Goal: Task Accomplishment & Management: Complete application form

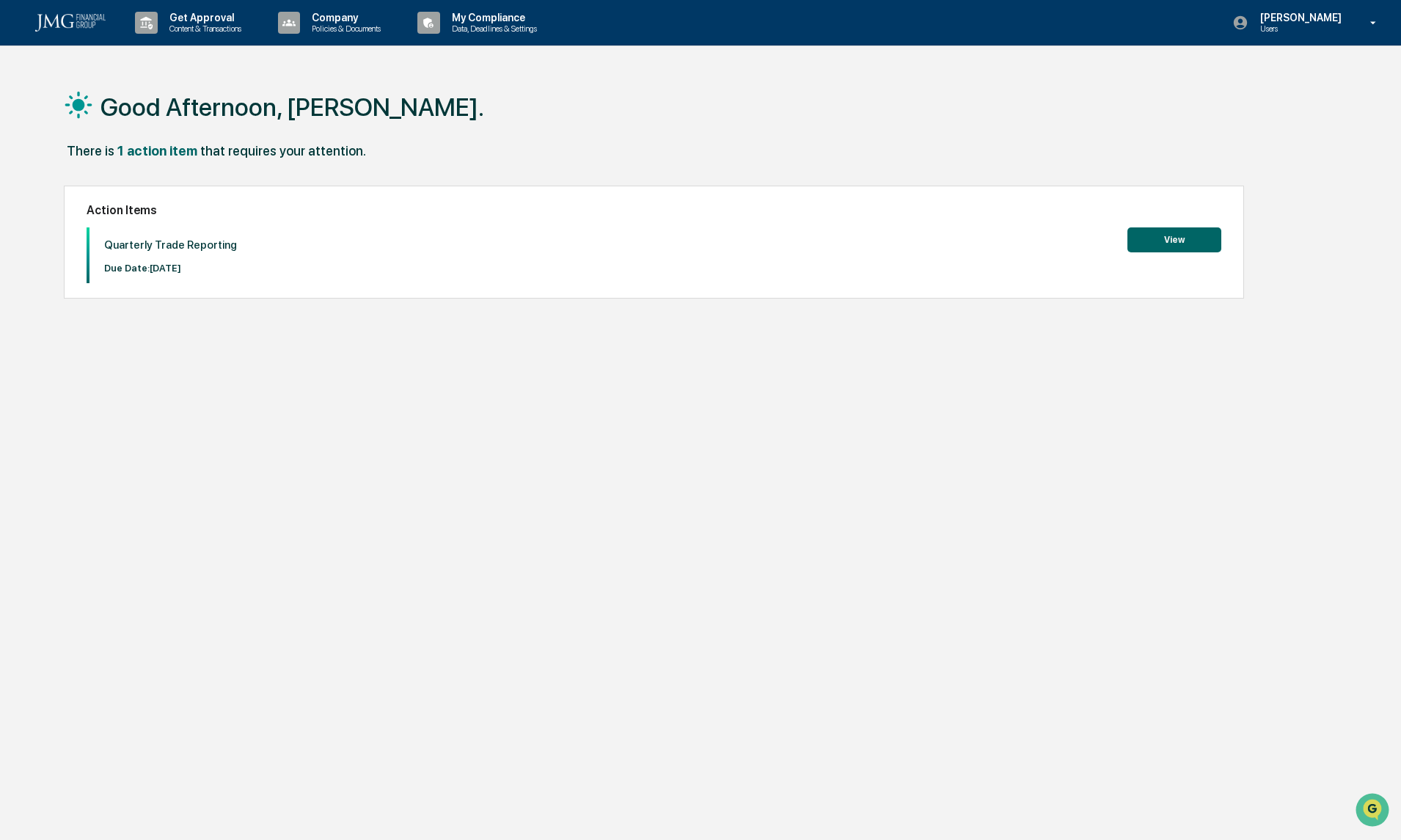
click at [1200, 241] on button "View" at bounding box center [1174, 239] width 94 height 25
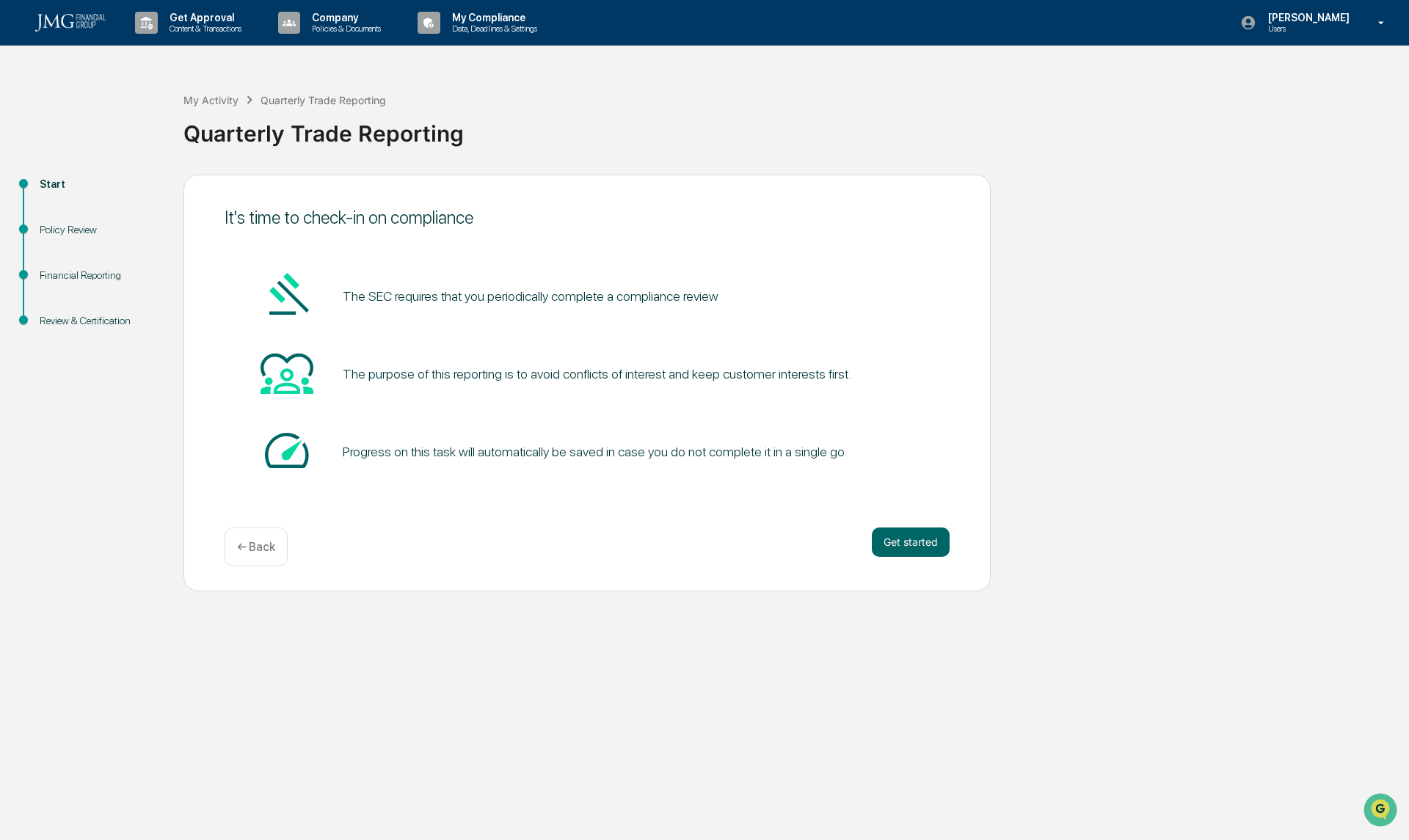
click at [906, 535] on button "Get started" at bounding box center [910, 542] width 78 height 29
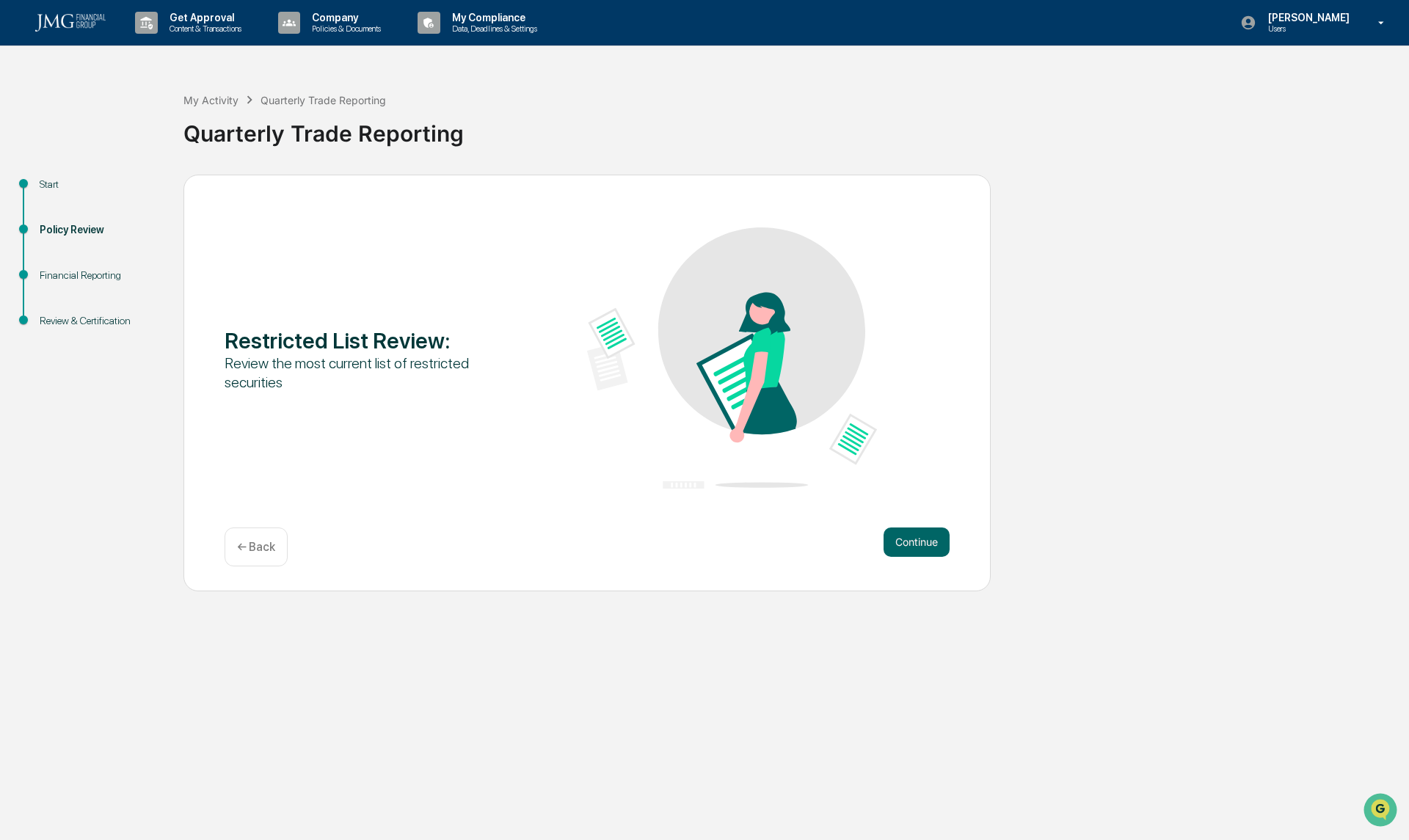
click at [919, 537] on button "Continue" at bounding box center [916, 542] width 66 height 29
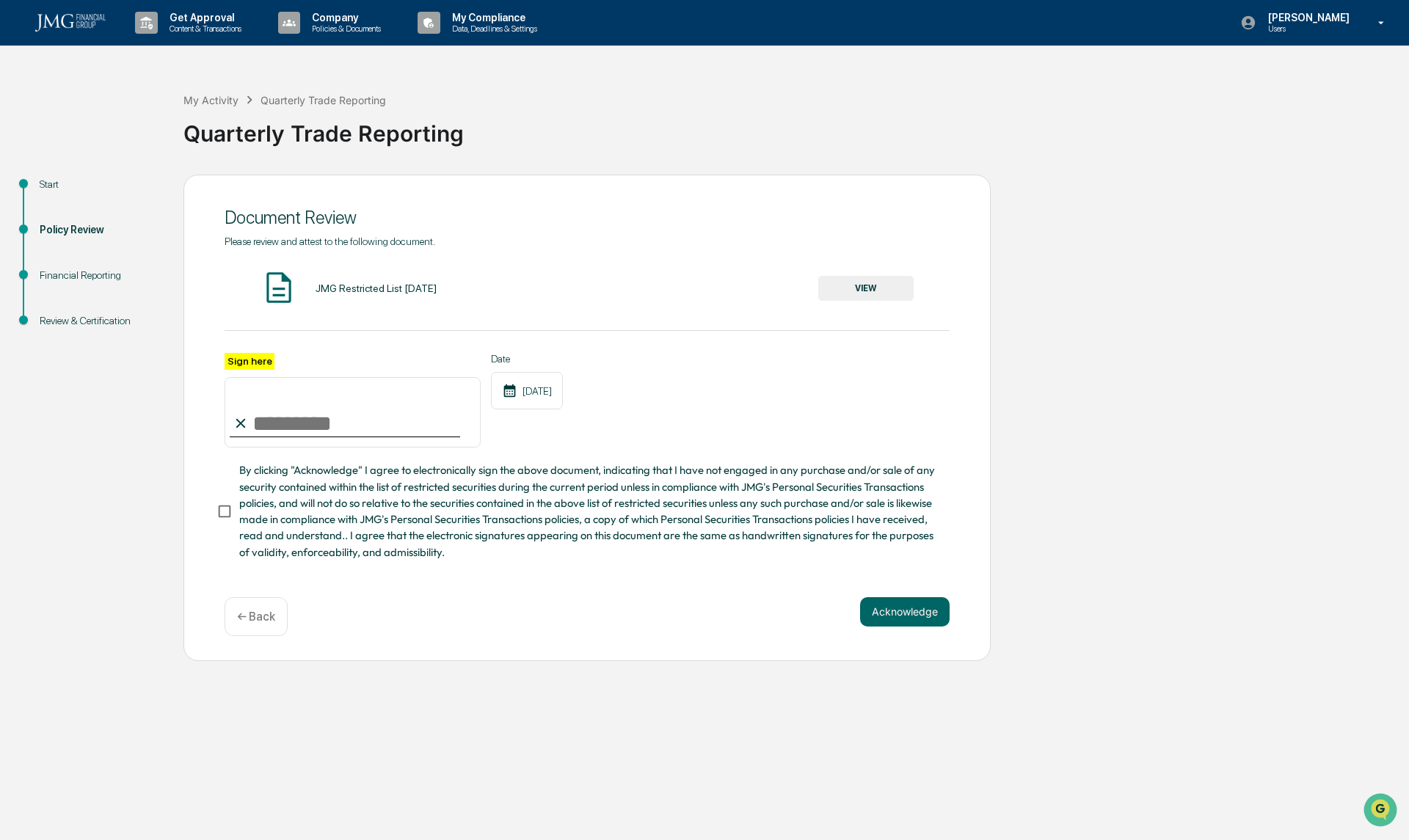
click at [907, 283] on button "VIEW" at bounding box center [866, 288] width 96 height 25
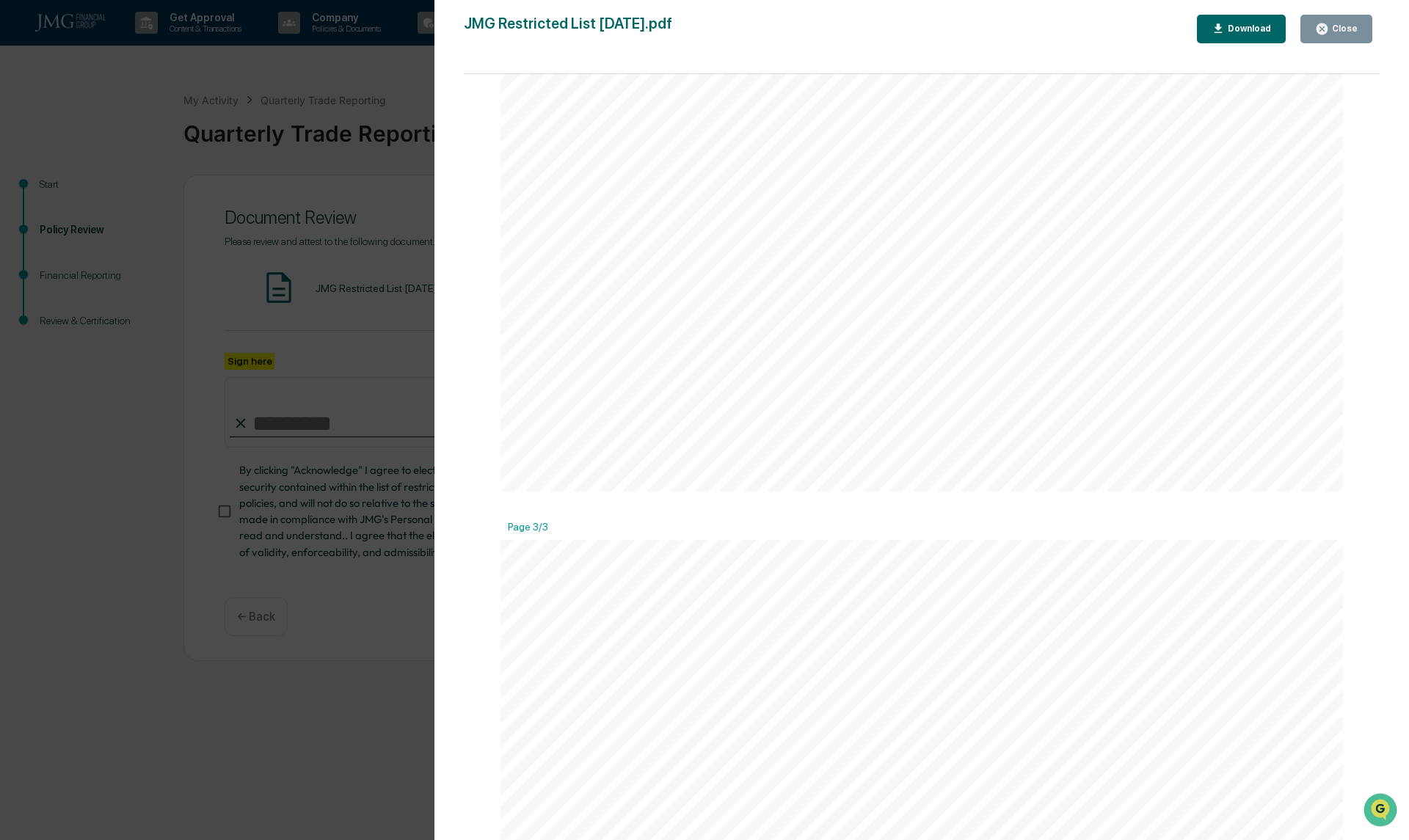
scroll to position [2128, 0]
click at [1343, 25] on div "Close" at bounding box center [1343, 28] width 28 height 10
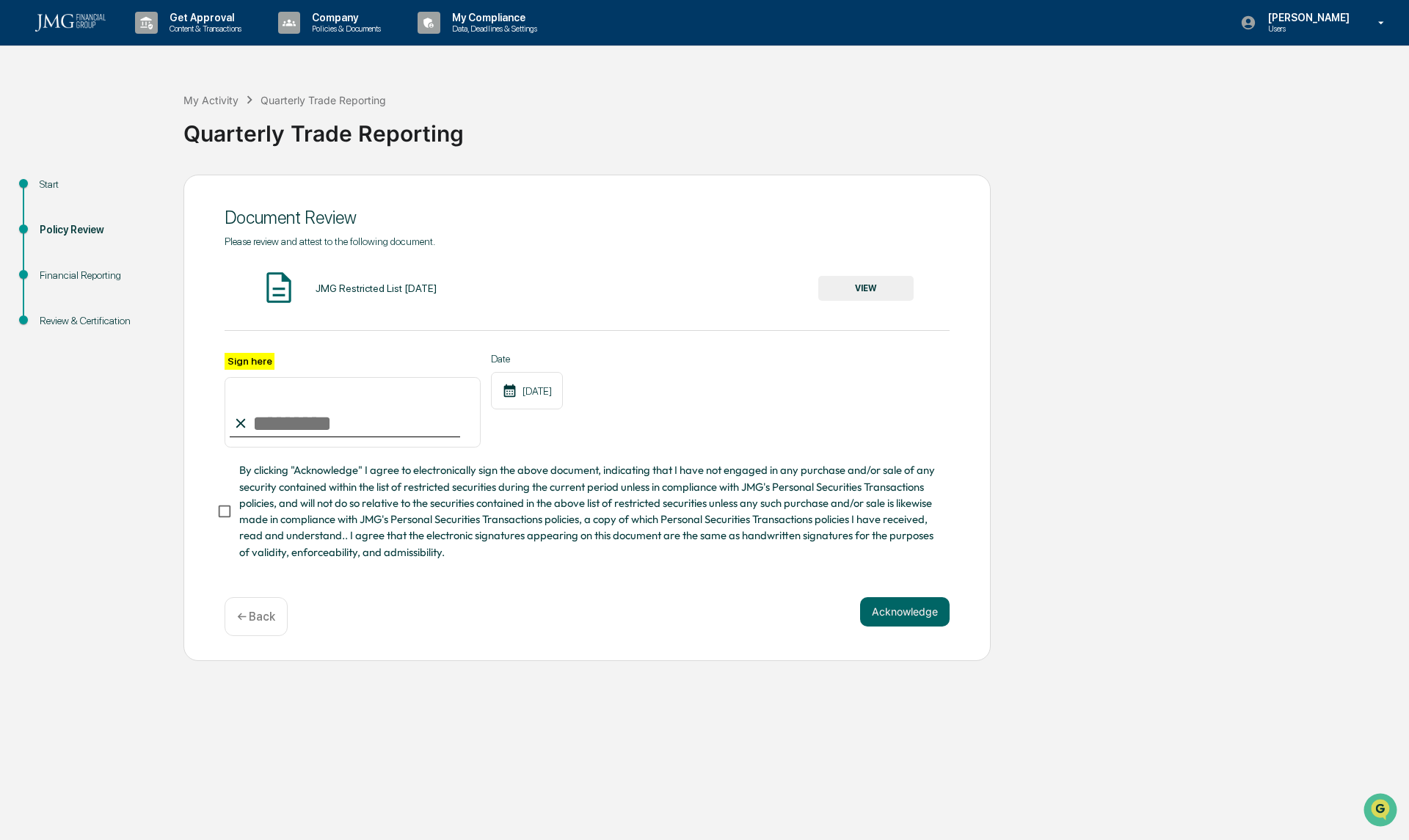
click at [322, 436] on input "Sign here" at bounding box center [352, 412] width 256 height 70
type input "**********"
click at [900, 623] on button "Acknowledge" at bounding box center [905, 611] width 90 height 29
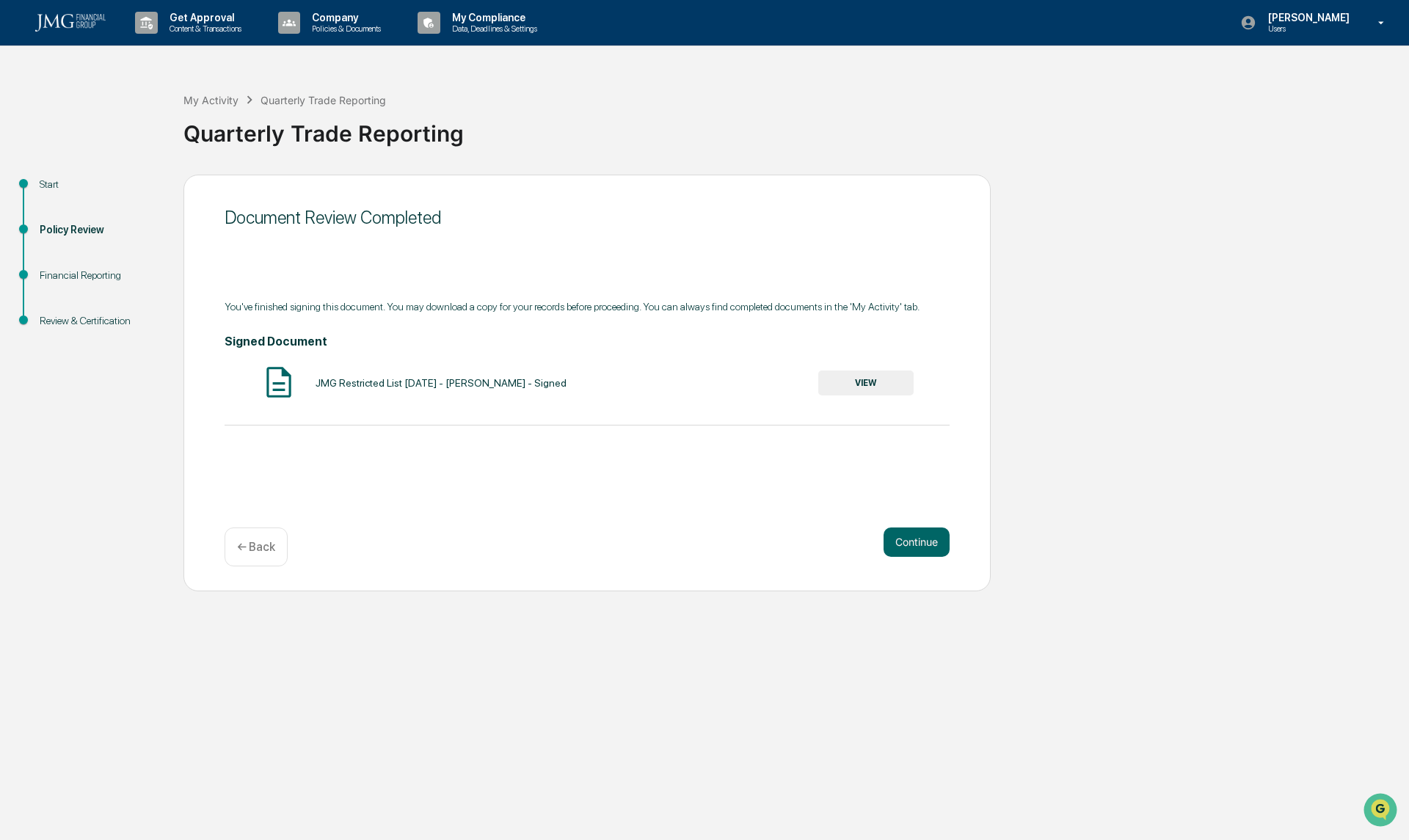
click at [937, 539] on button "Continue" at bounding box center [916, 542] width 66 height 29
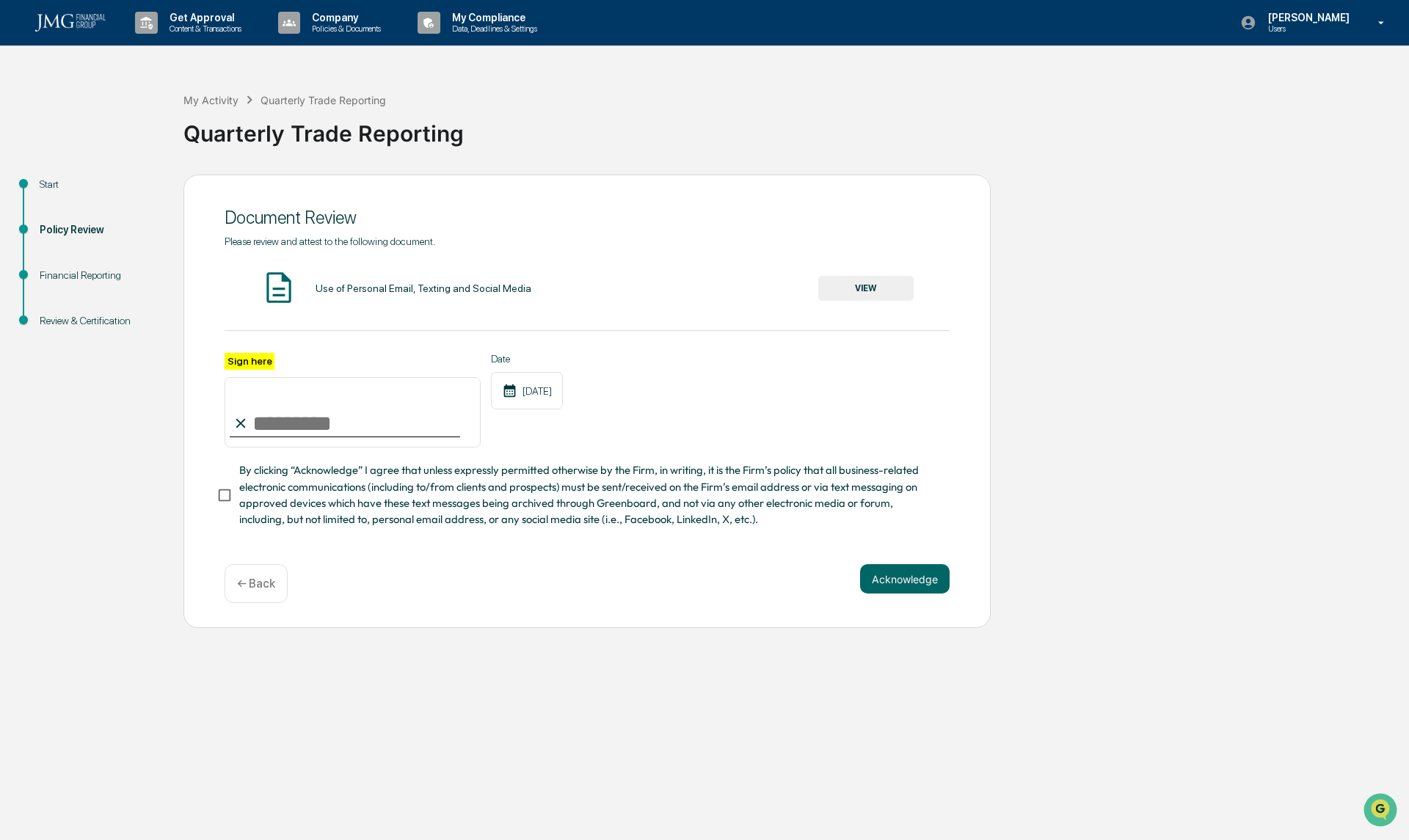
click at [364, 424] on input "Sign here" at bounding box center [352, 412] width 256 height 70
type input "**********"
click at [896, 288] on button "VIEW" at bounding box center [866, 288] width 96 height 25
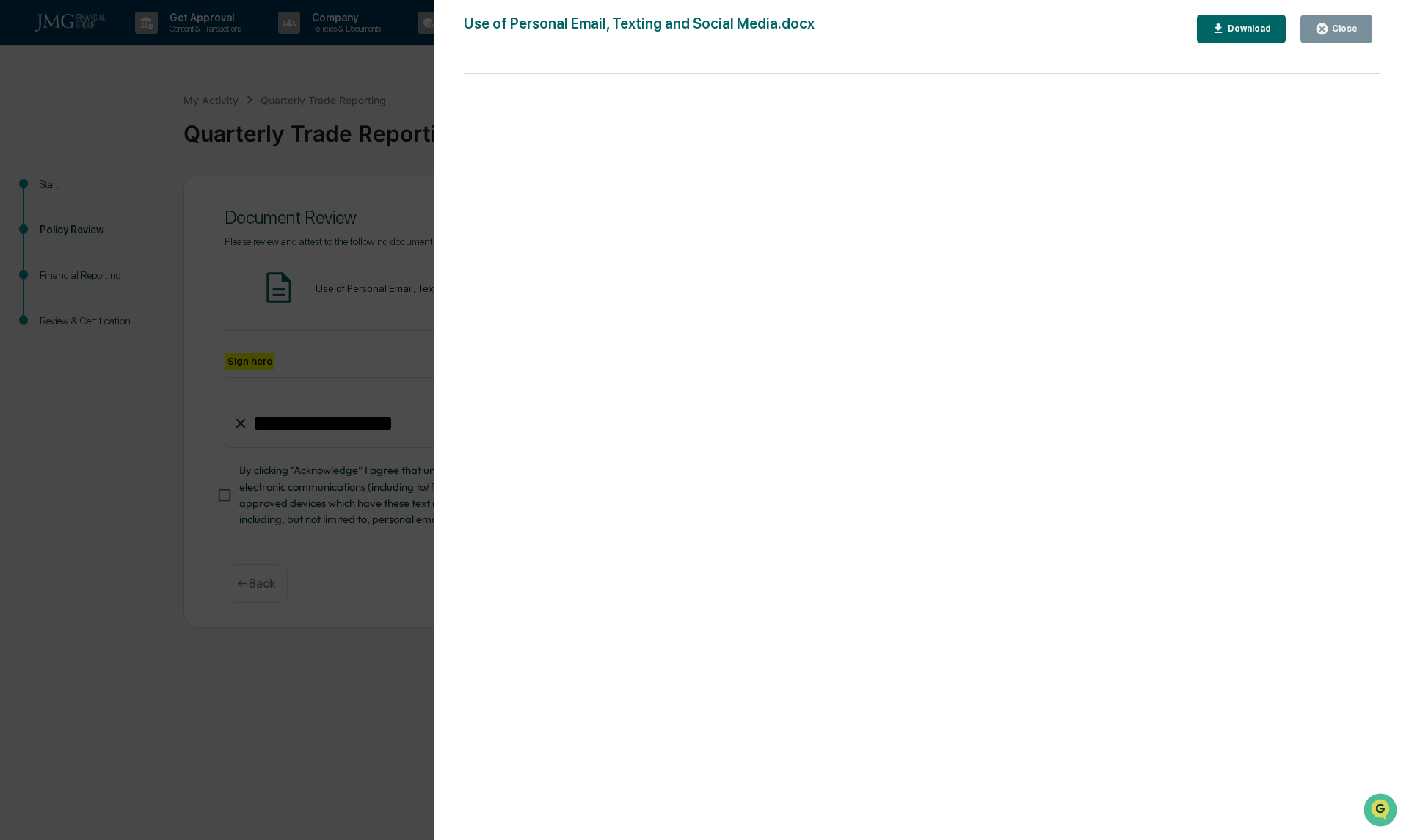
click at [1363, 22] on button "Close" at bounding box center [1337, 29] width 72 height 28
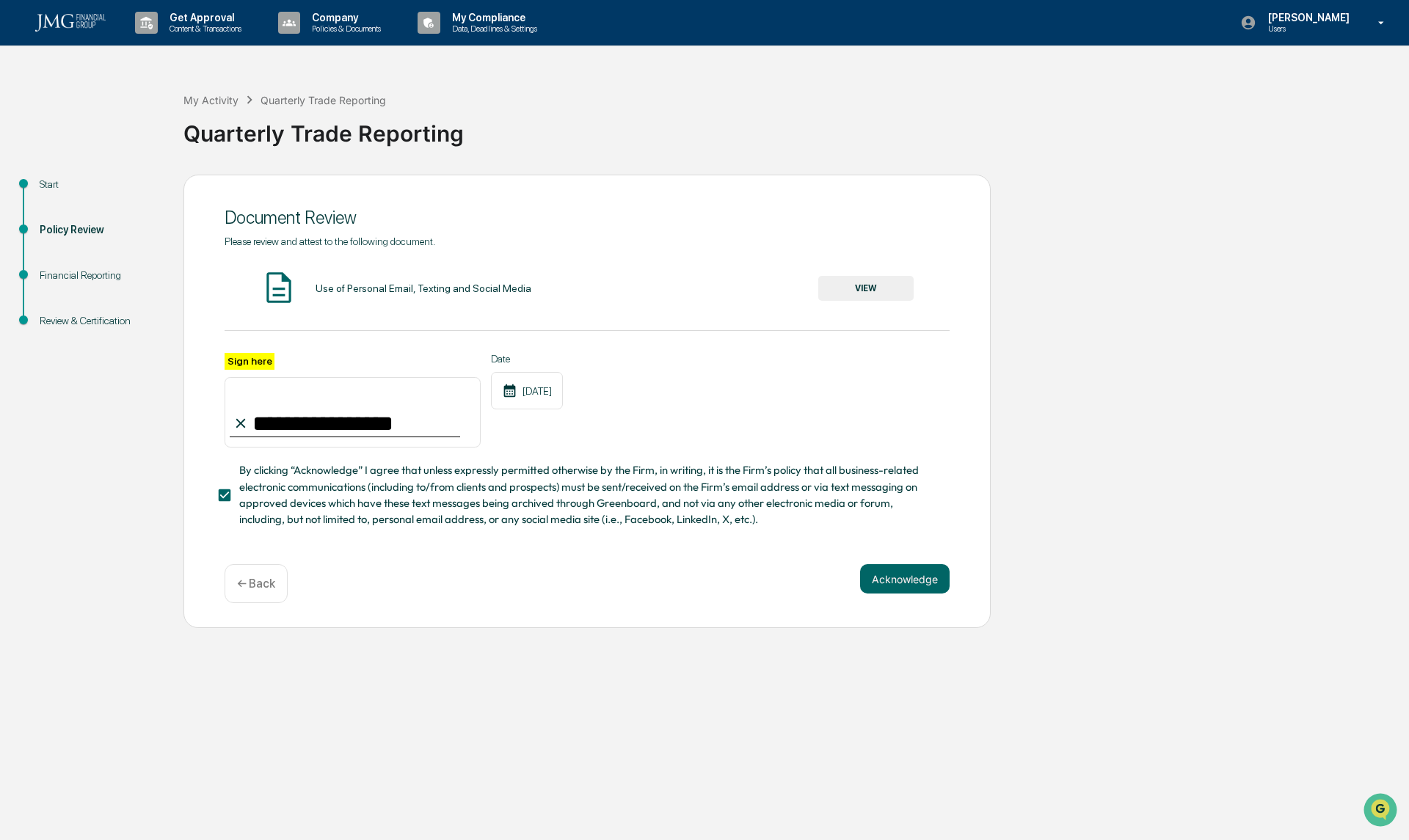
click at [896, 582] on button "Acknowledge" at bounding box center [905, 578] width 90 height 29
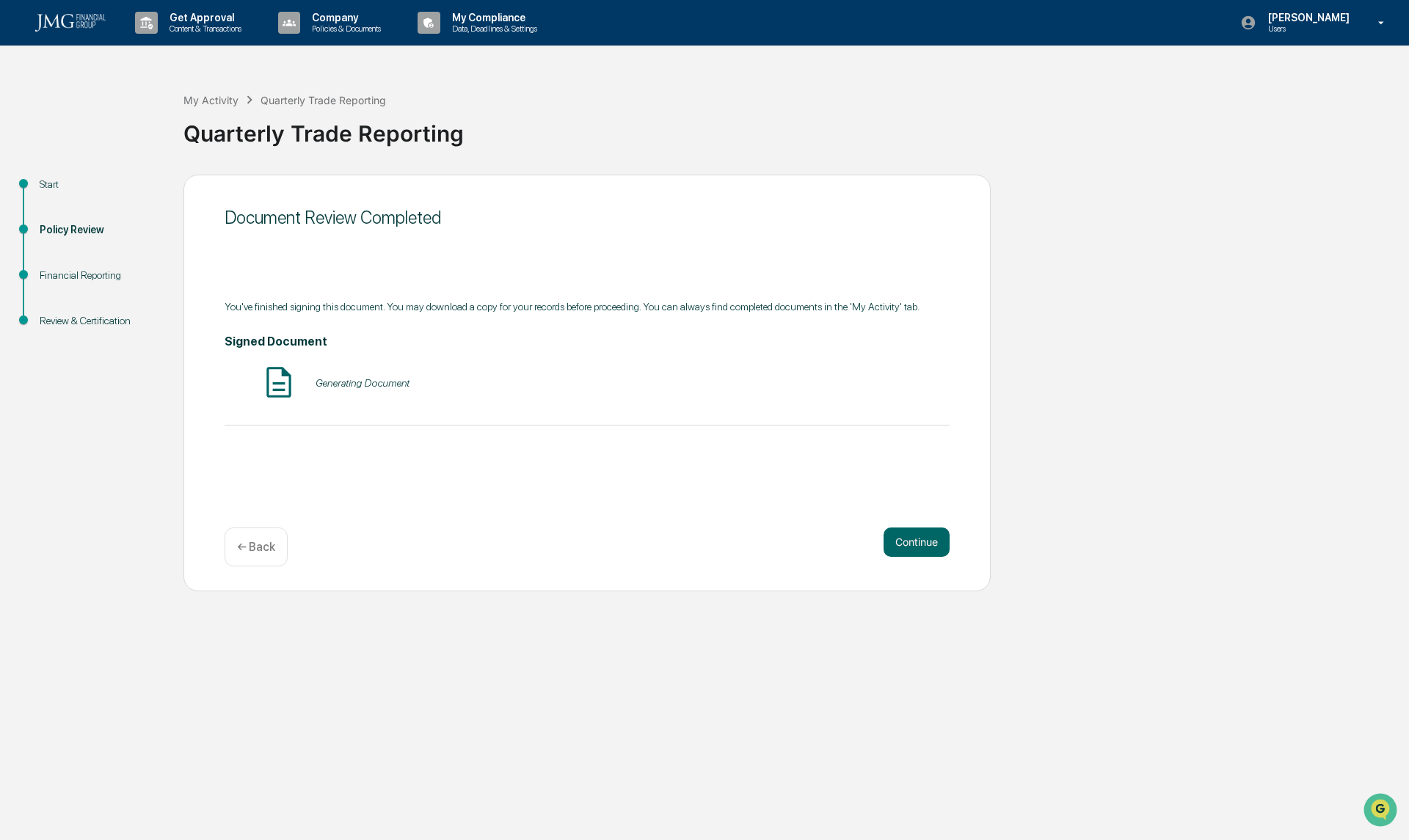
click at [917, 550] on button "Continue" at bounding box center [916, 542] width 66 height 29
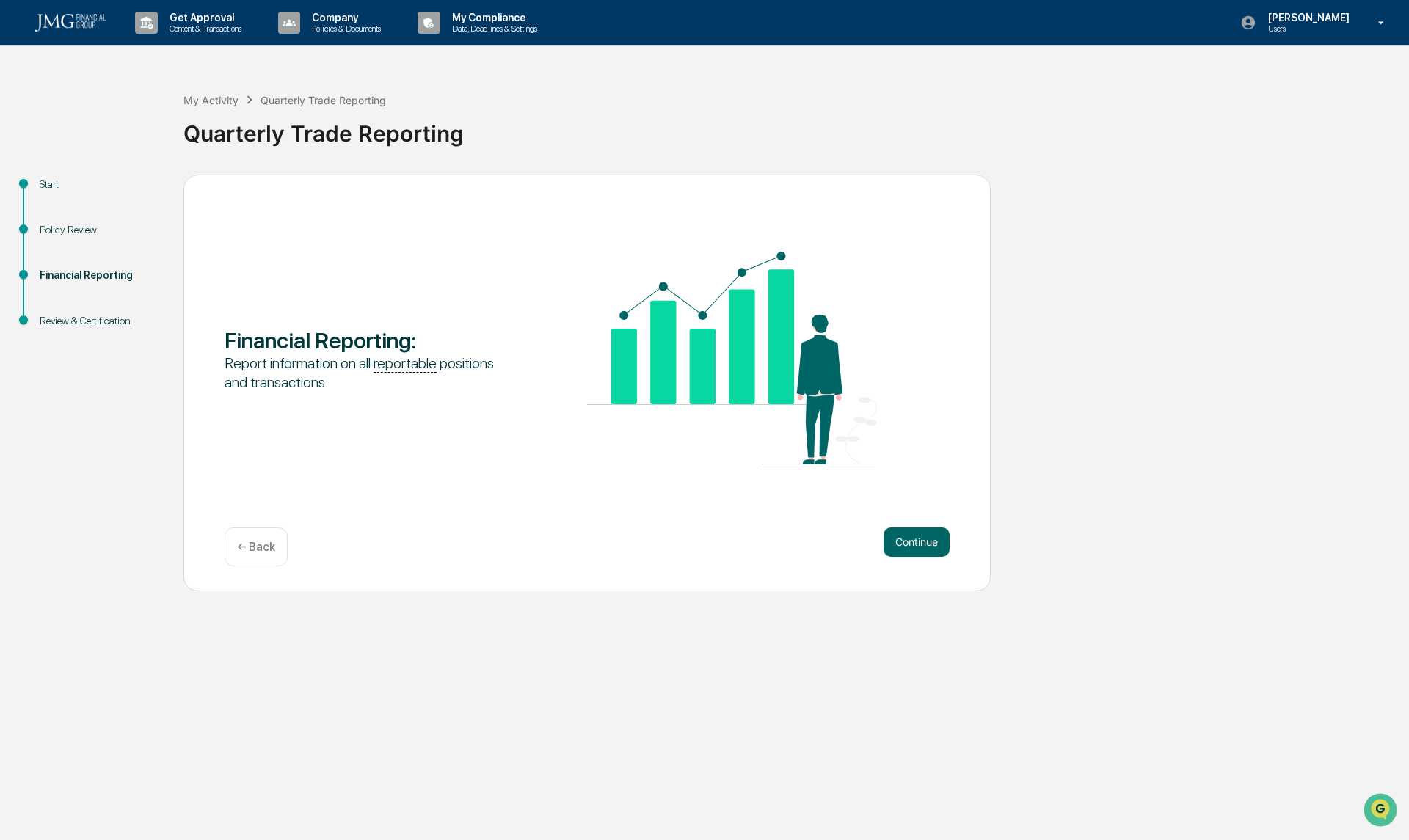
click at [929, 544] on button "Continue" at bounding box center [916, 542] width 66 height 29
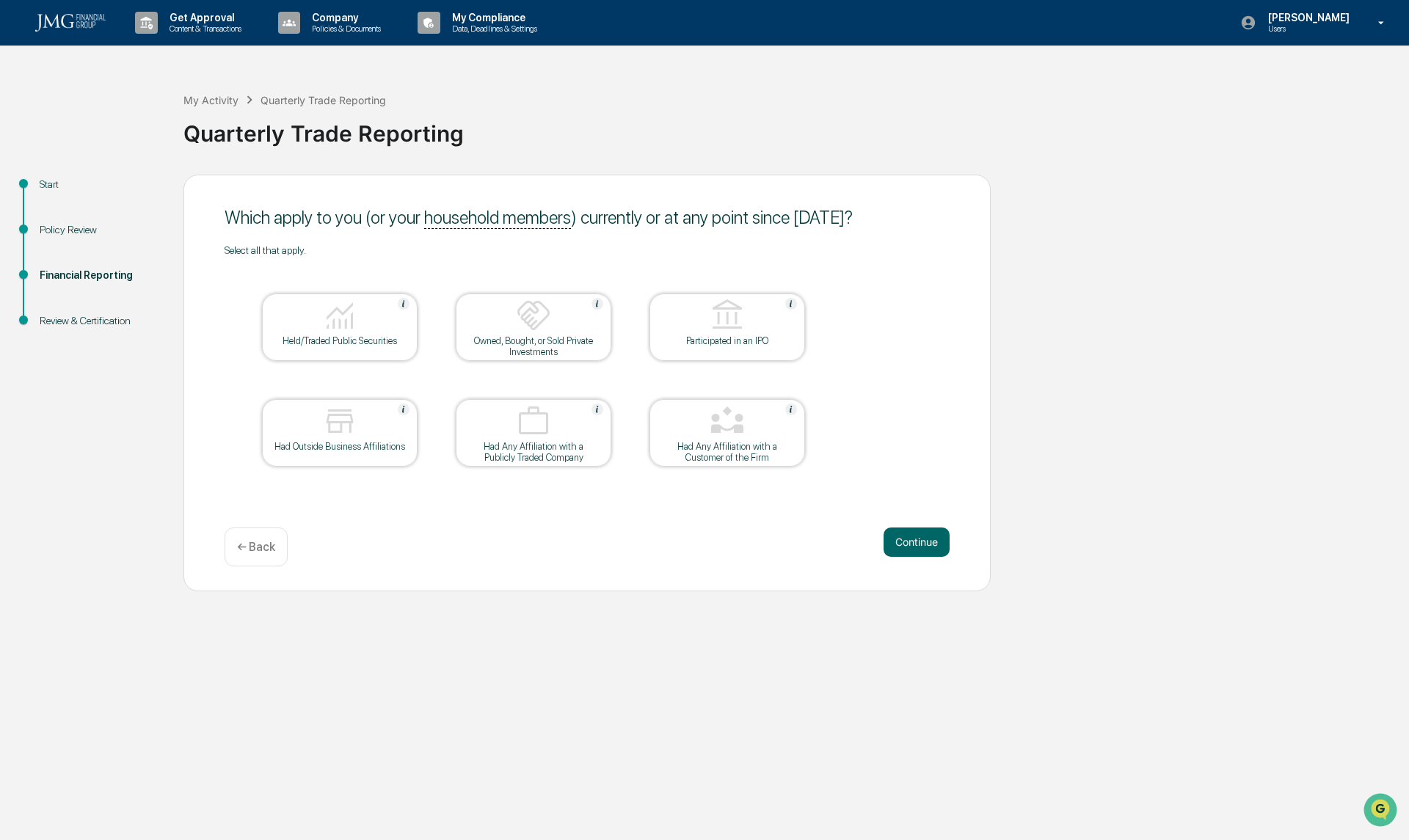
click at [940, 548] on button "Continue" at bounding box center [916, 542] width 66 height 29
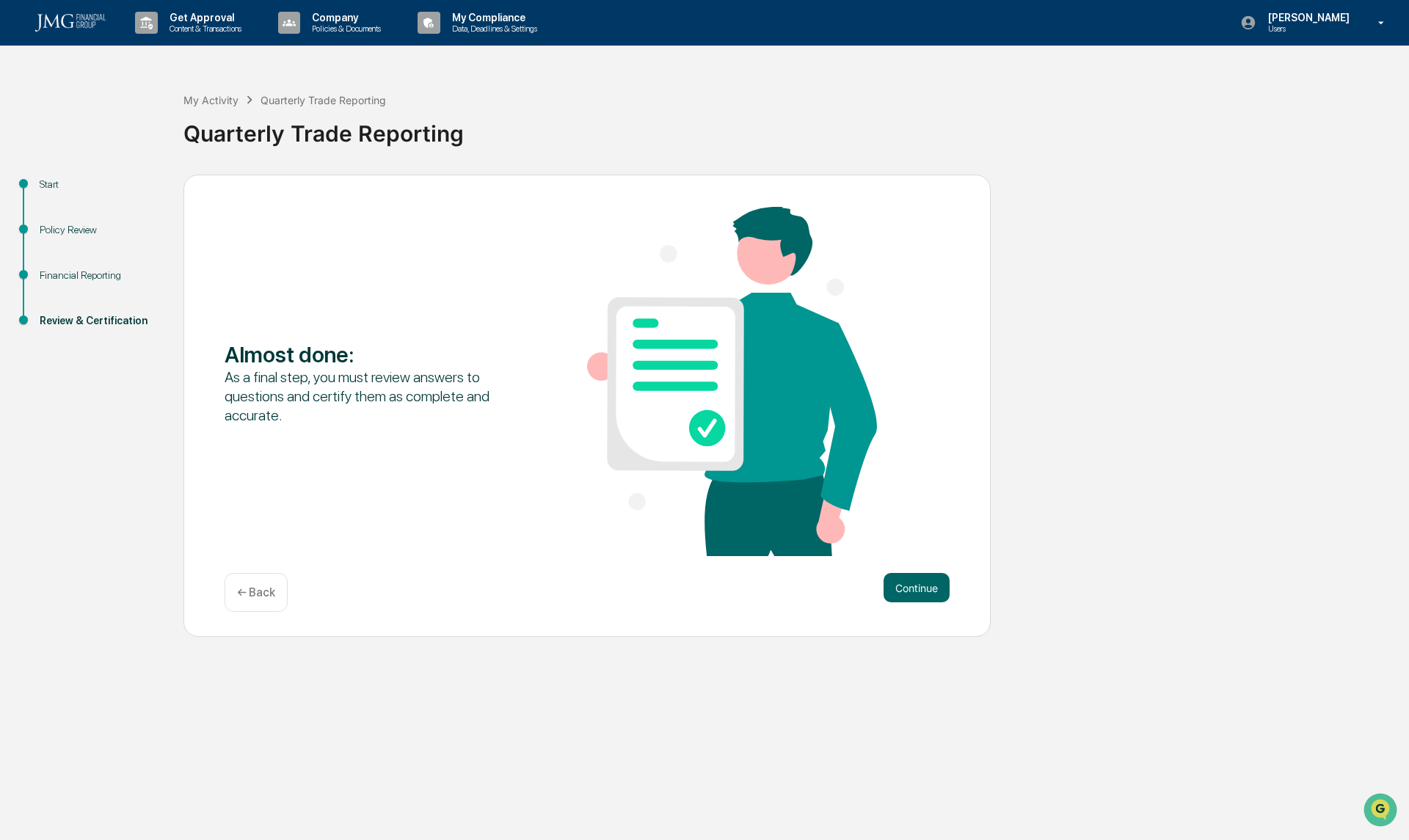
click at [922, 548] on div "Almost done : As a final step, you must review answers to questions and certify…" at bounding box center [587, 383] width 725 height 352
click at [900, 590] on button "Continue" at bounding box center [916, 587] width 66 height 29
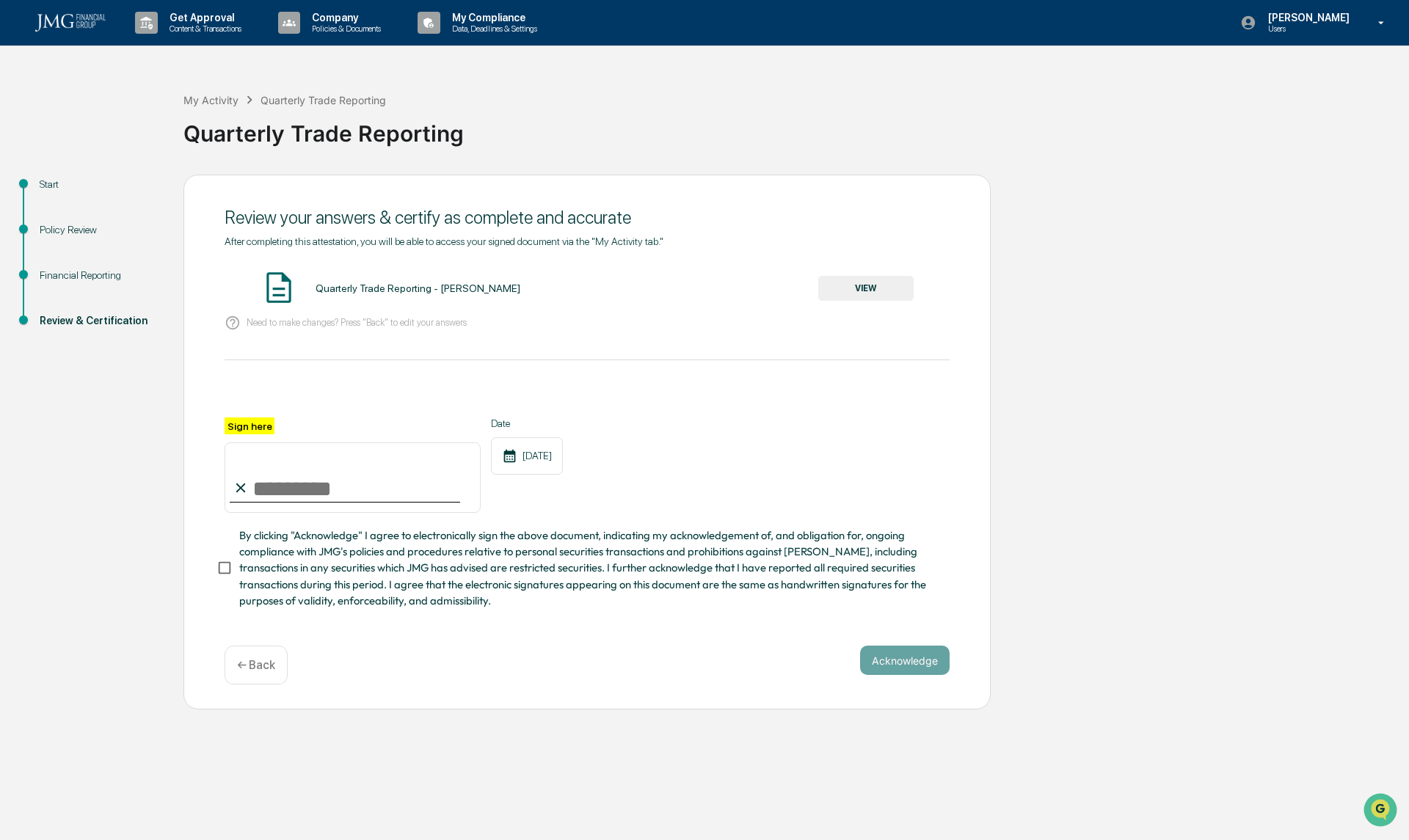
click at [872, 292] on button "VIEW" at bounding box center [866, 288] width 96 height 25
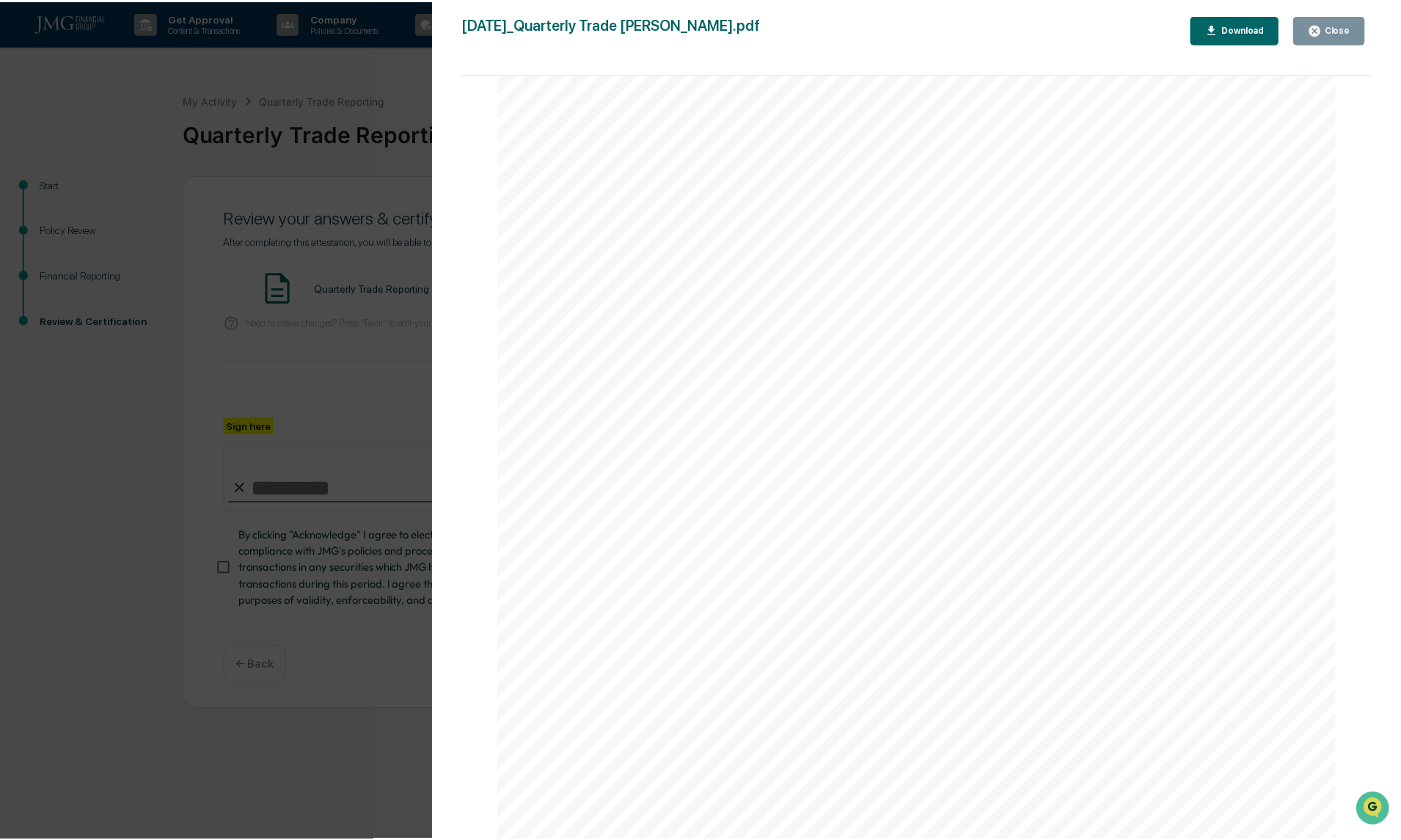
scroll to position [0, 0]
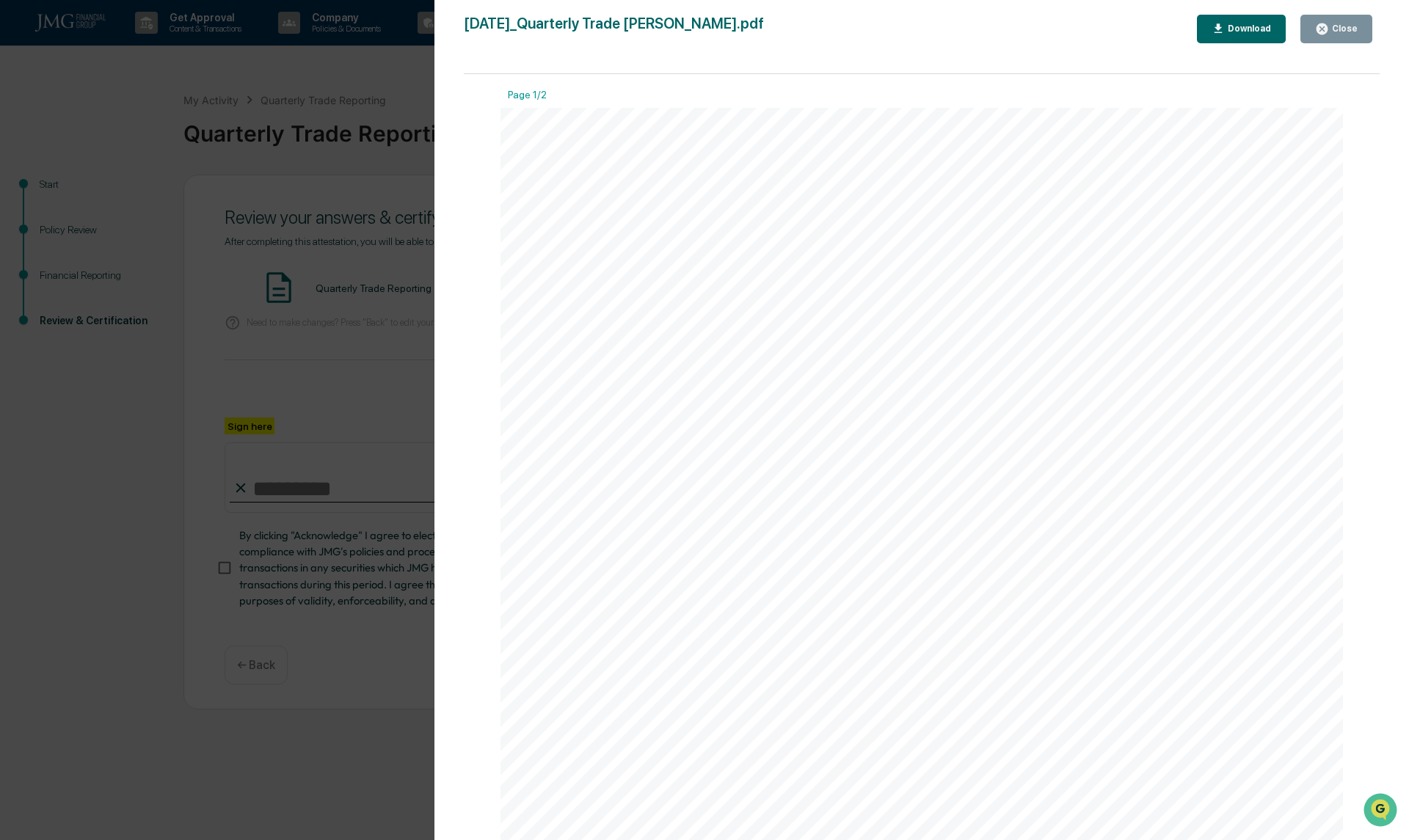
click at [1324, 30] on icon "button" at bounding box center [1322, 29] width 14 height 14
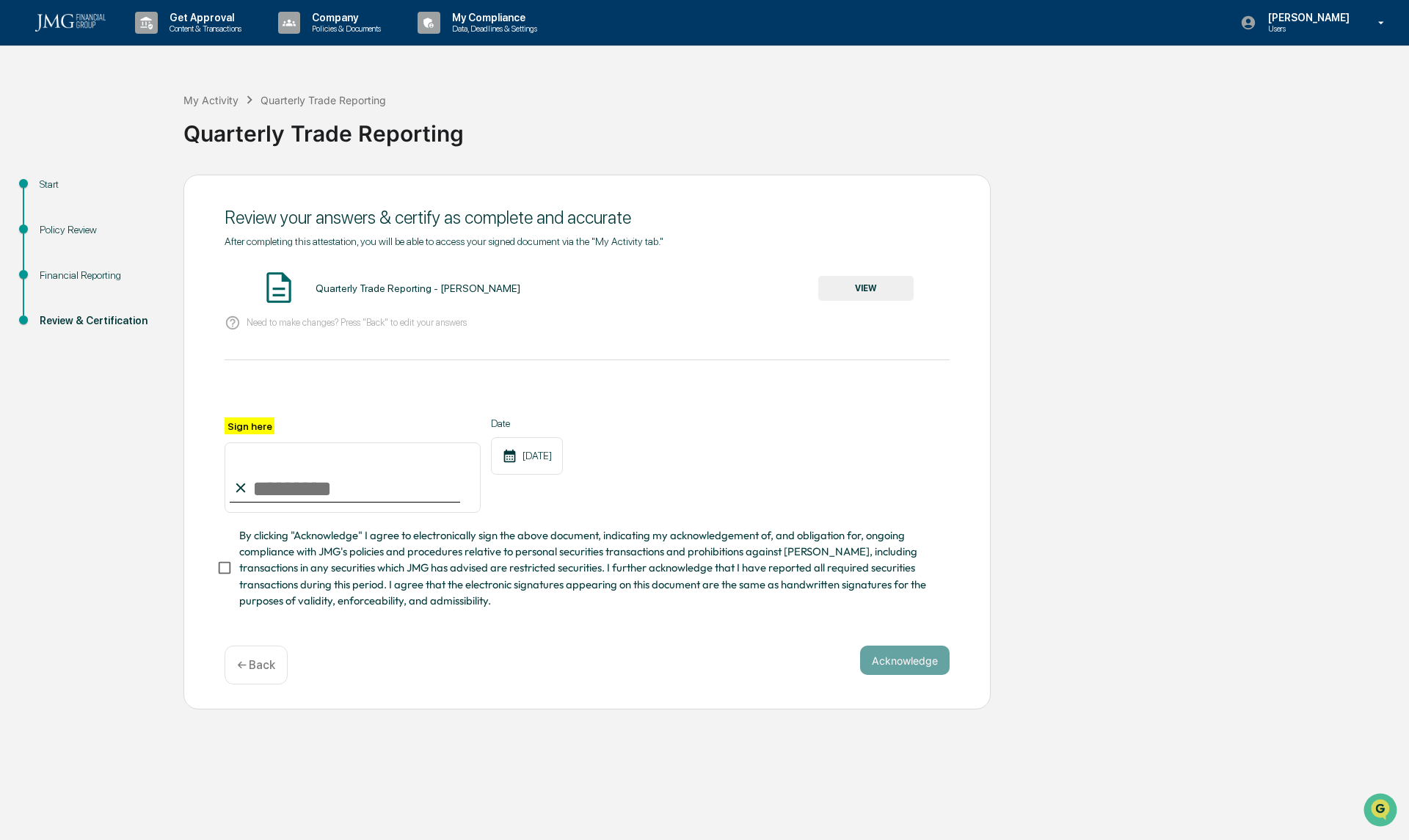
click at [346, 495] on input "Sign here" at bounding box center [352, 477] width 256 height 70
type input "**********"
click at [894, 671] on button "Acknowledge" at bounding box center [905, 659] width 90 height 29
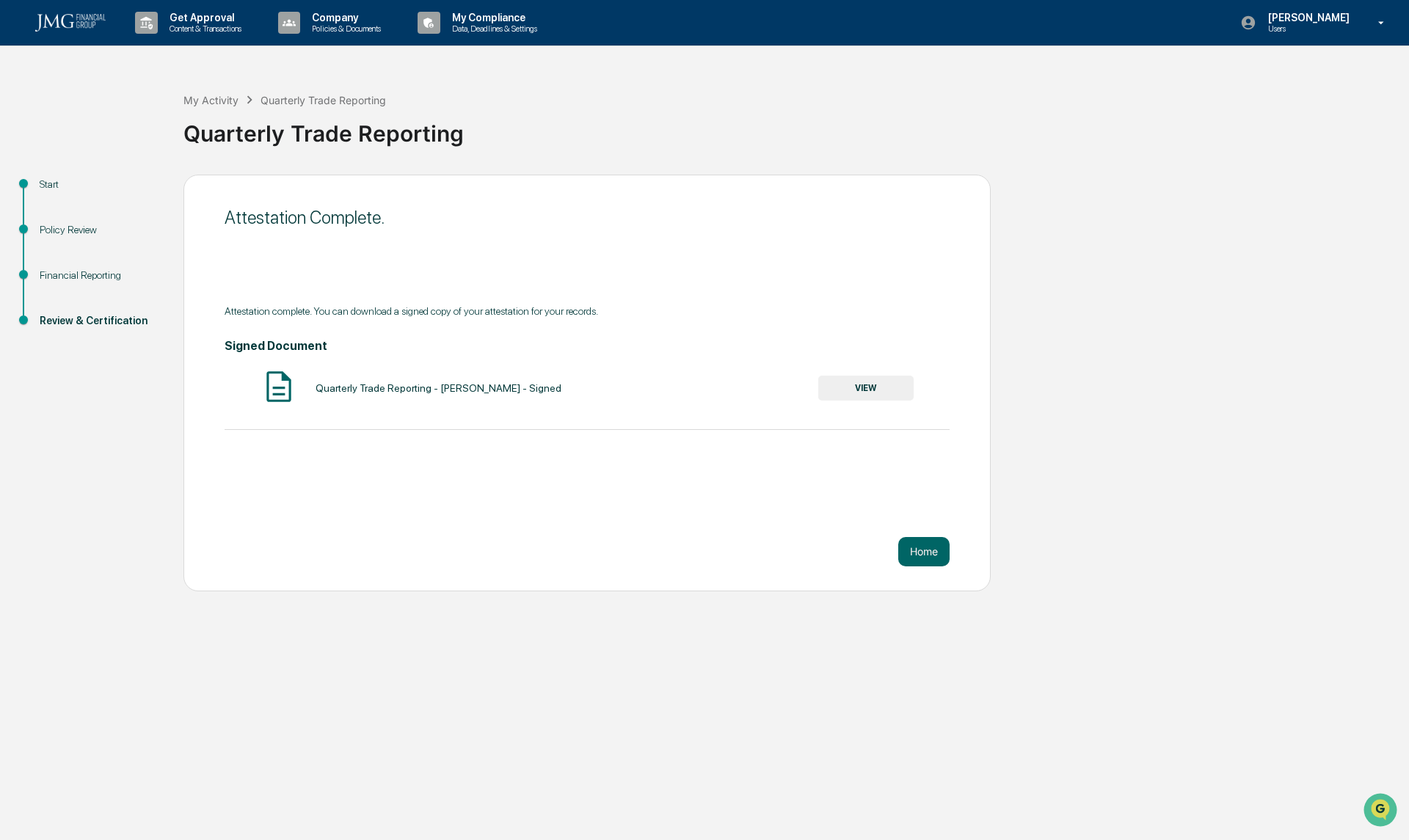
click at [925, 554] on button "Home" at bounding box center [924, 551] width 51 height 29
